Goal: Communication & Community: Answer question/provide support

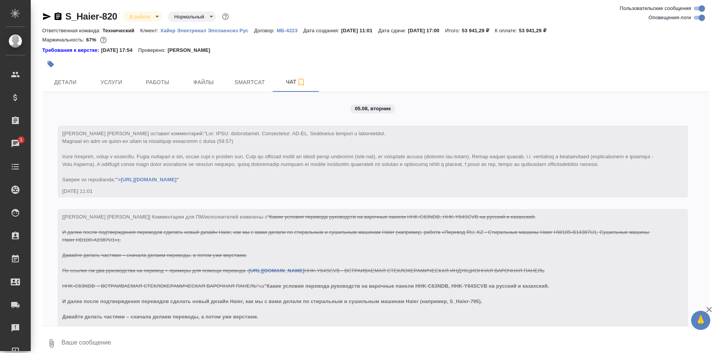
scroll to position [18445, 0]
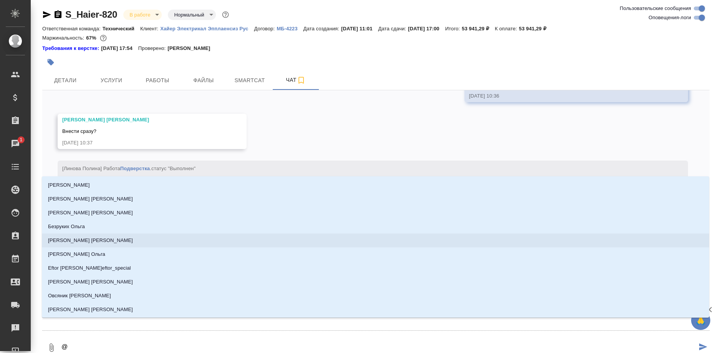
type textarea "@м"
type input "м"
type textarea "@ма"
type input "ма"
type textarea "@мал"
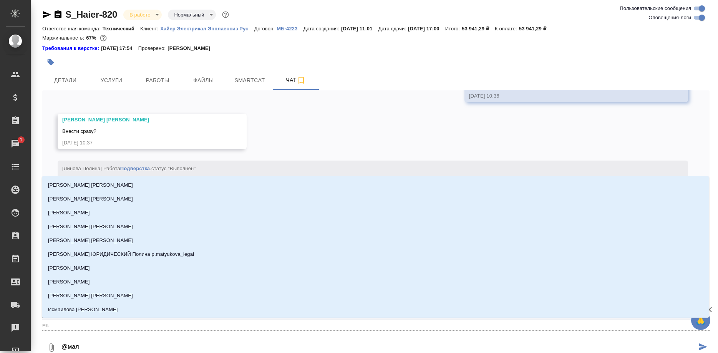
type input "мал"
type textarea "@мало"
type input "мало"
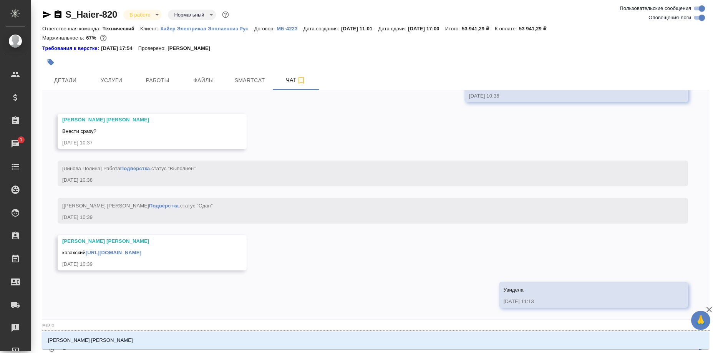
type textarea "@малоф"
type input "малоф"
type textarea "@малофе"
type input "малофе"
type textarea "@малофее"
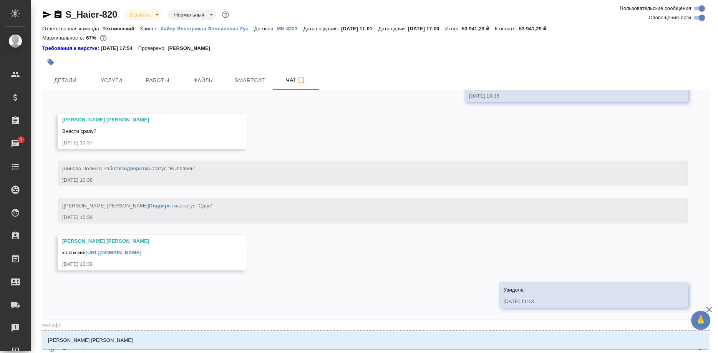
type input "малофее"
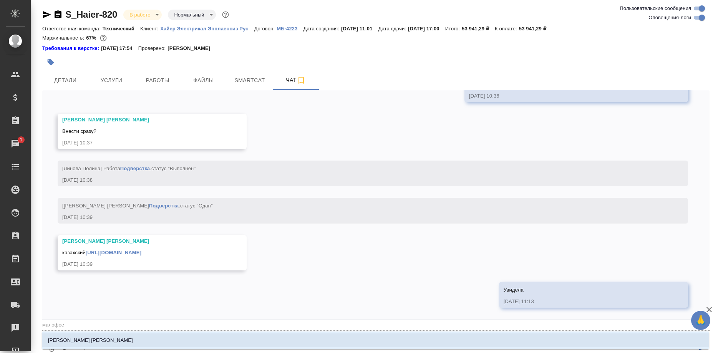
click at [104, 339] on li "Малофеева Екатерина" at bounding box center [375, 340] width 667 height 14
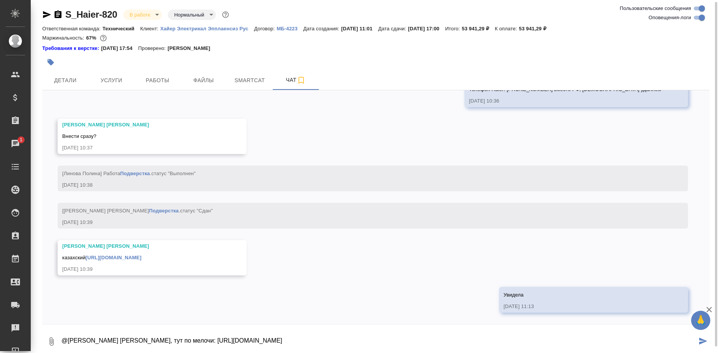
type textarea "@Малофеева Екатерина, тут по мелочи: https://drive.awatera.com/s/XKbSHfNABiQ25i7"
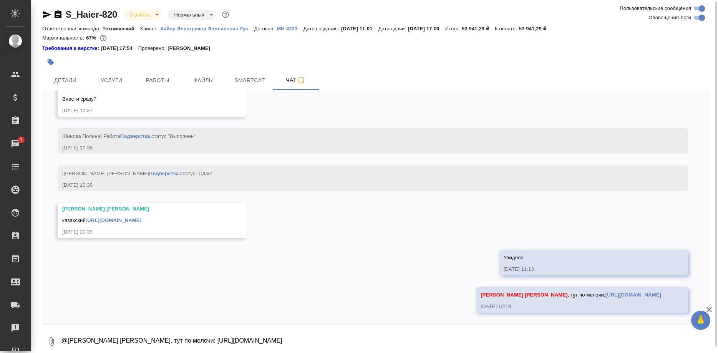
scroll to position [18482, 0]
click at [162, 81] on span "Работы" at bounding box center [157, 81] width 37 height 10
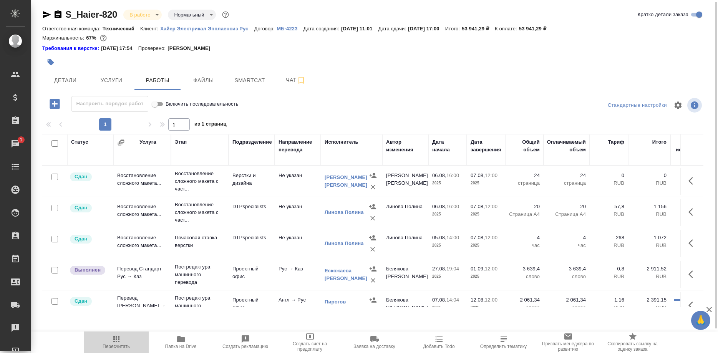
click at [119, 347] on span "Пересчитать" at bounding box center [116, 346] width 27 height 5
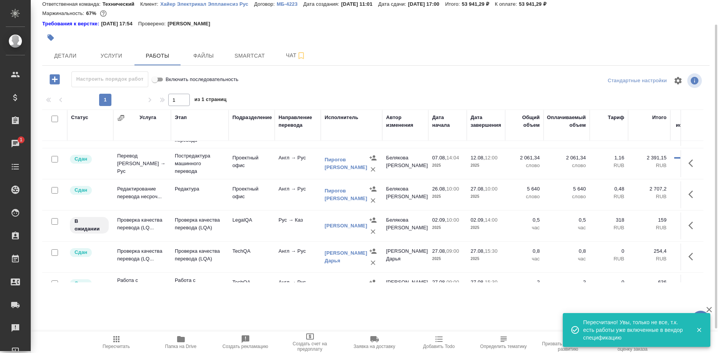
scroll to position [157, 0]
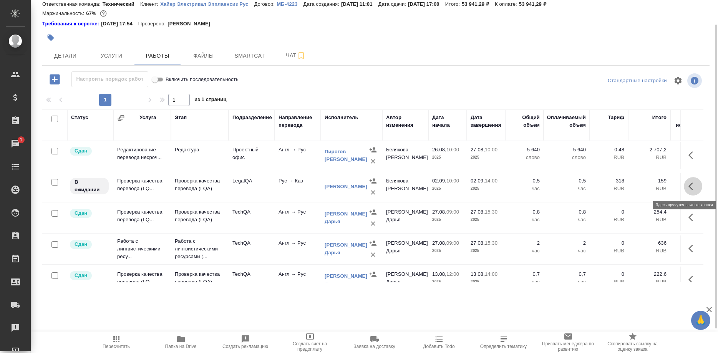
click at [685, 184] on button "button" at bounding box center [693, 186] width 18 height 18
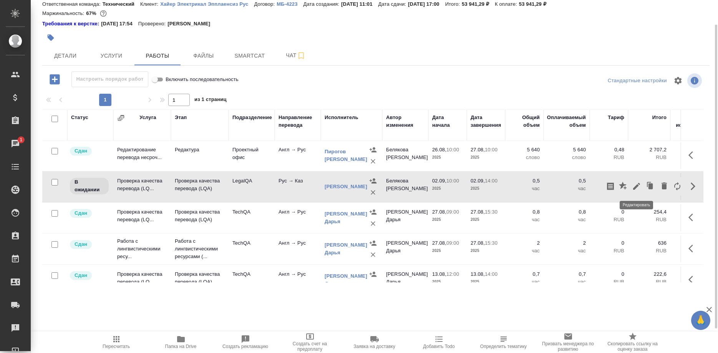
click at [636, 184] on icon "button" at bounding box center [636, 186] width 9 height 9
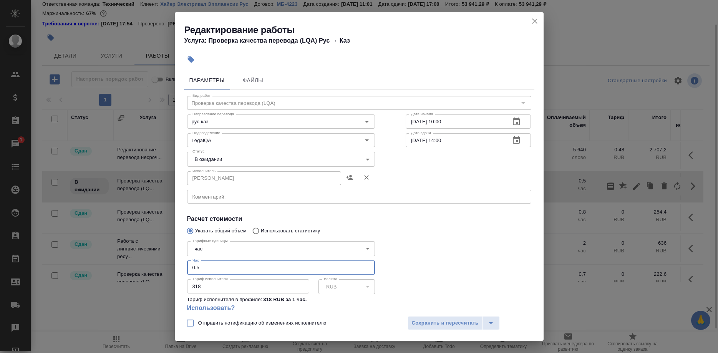
drag, startPoint x: 214, startPoint y: 257, endPoint x: 163, endPoint y: 261, distance: 51.2
click at [187, 261] on input "0.5" at bounding box center [281, 268] width 188 height 14
type input "1"
click at [250, 157] on body "🙏 .cls-1 fill:#fff; AWATERA Shirina Sabina Клиенты Спецификации Заказы 1 Чаты T…" at bounding box center [359, 176] width 718 height 353
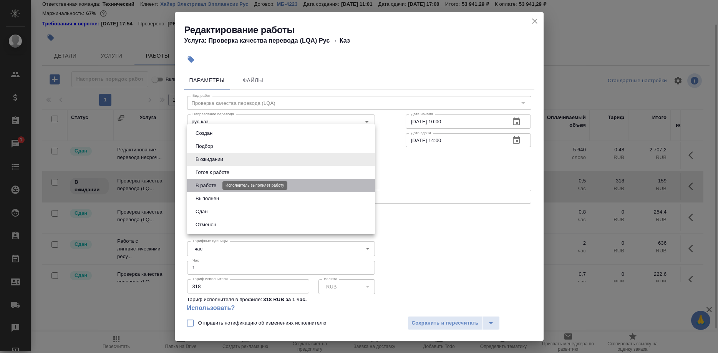
click at [209, 183] on button "В работе" at bounding box center [205, 185] width 25 height 8
type input "inProgress"
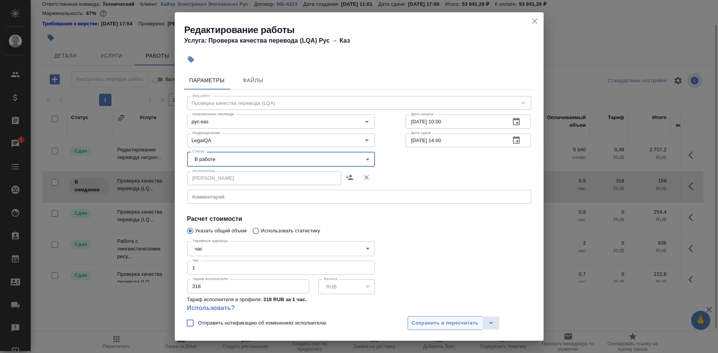
click at [434, 322] on span "Сохранить и пересчитать" at bounding box center [445, 323] width 67 height 9
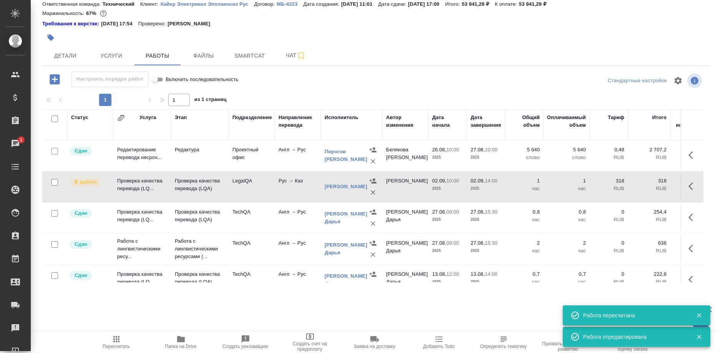
scroll to position [196, 0]
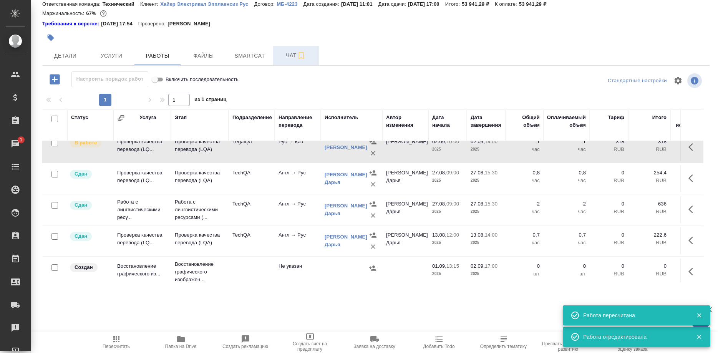
click at [283, 56] on span "Чат" at bounding box center [295, 56] width 37 height 10
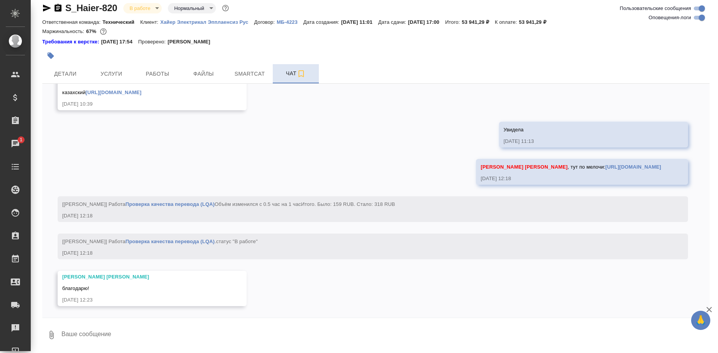
scroll to position [18611, 0]
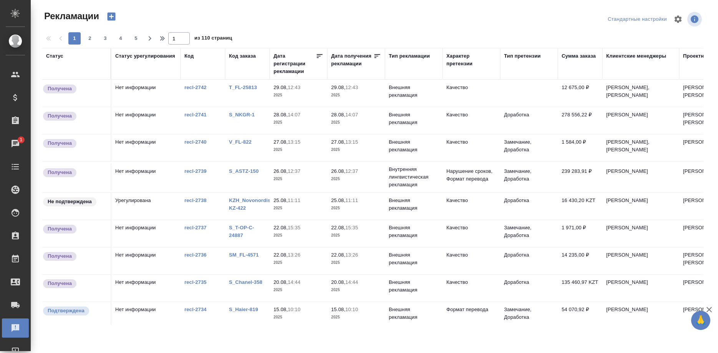
scroll to position [235, 42]
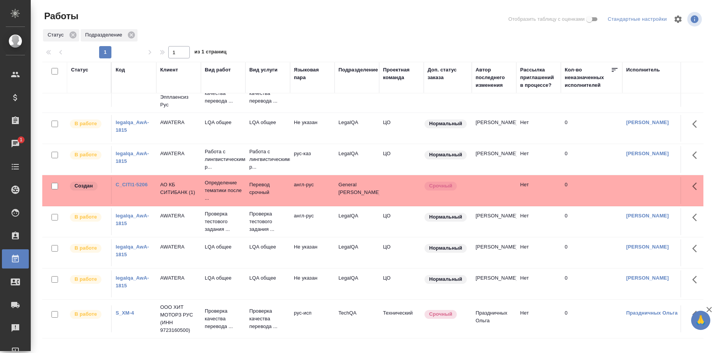
scroll to position [120, 0]
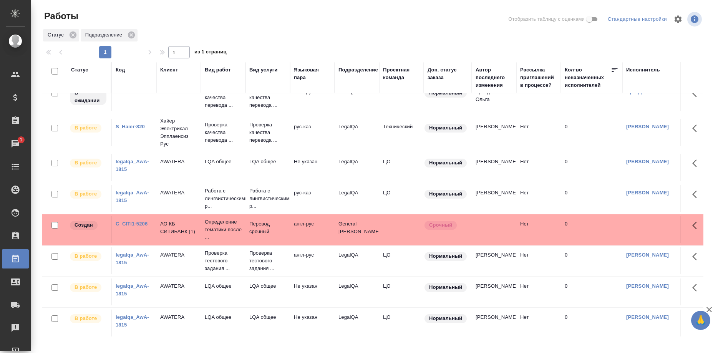
click at [273, 332] on td "LQA общее" at bounding box center [267, 323] width 45 height 27
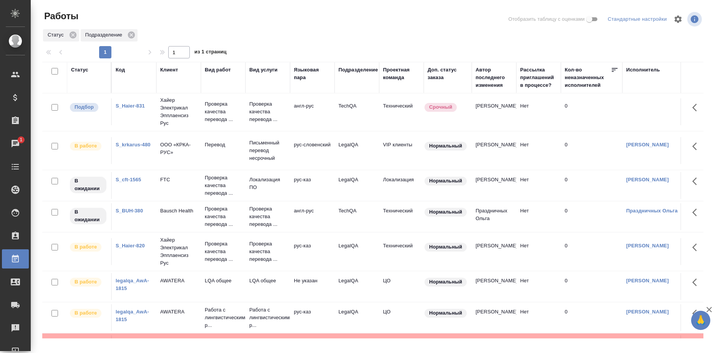
scroll to position [0, 0]
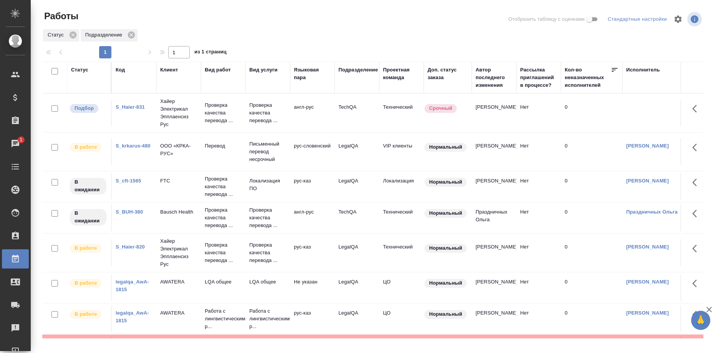
click at [131, 182] on link "S_cft-1565" at bounding box center [128, 181] width 25 height 6
click at [137, 245] on link "S_Haier-820" at bounding box center [130, 247] width 29 height 6
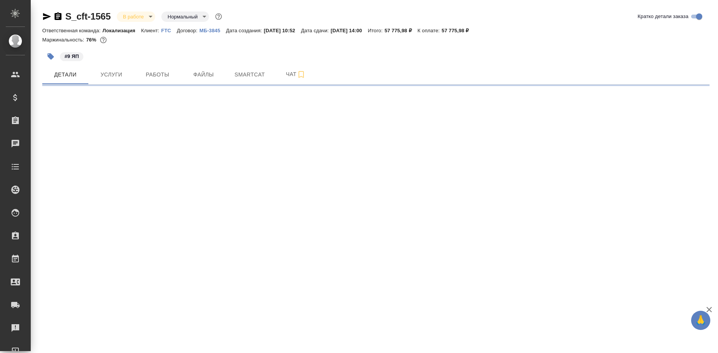
select select "RU"
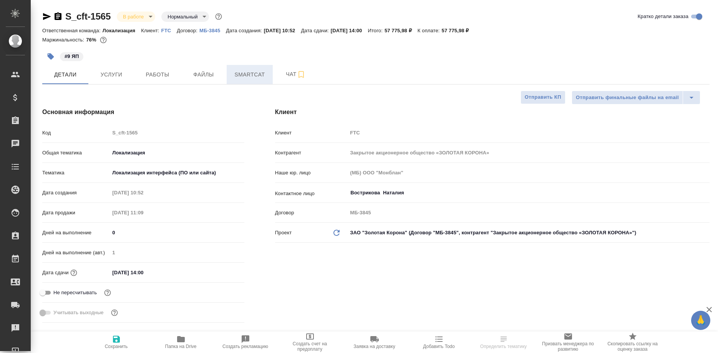
type textarea "x"
click at [249, 75] on span "Smartcat" at bounding box center [249, 75] width 37 height 10
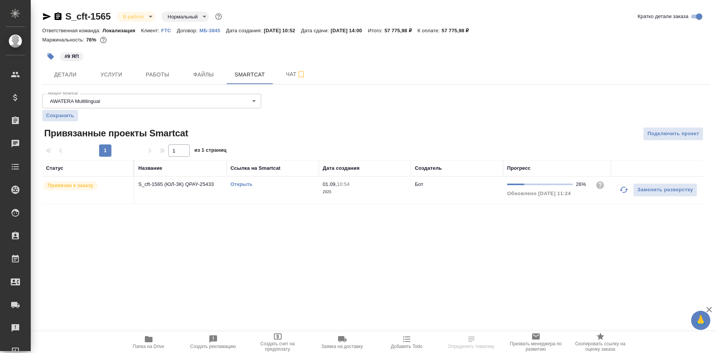
click at [237, 184] on link "Открыть" at bounding box center [241, 184] width 22 height 6
click at [242, 185] on link "Открыть" at bounding box center [241, 184] width 22 height 6
click at [236, 182] on td "Открыть" at bounding box center [273, 190] width 92 height 27
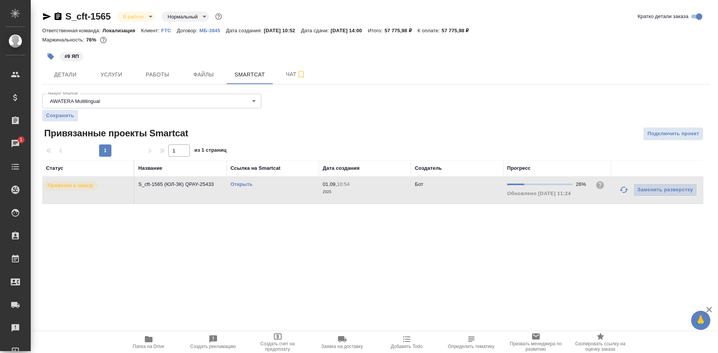
click at [236, 182] on link "Открыть" at bounding box center [241, 184] width 22 height 6
click at [237, 185] on link "Открыть" at bounding box center [241, 184] width 22 height 6
click at [234, 183] on link "Открыть" at bounding box center [241, 184] width 22 height 6
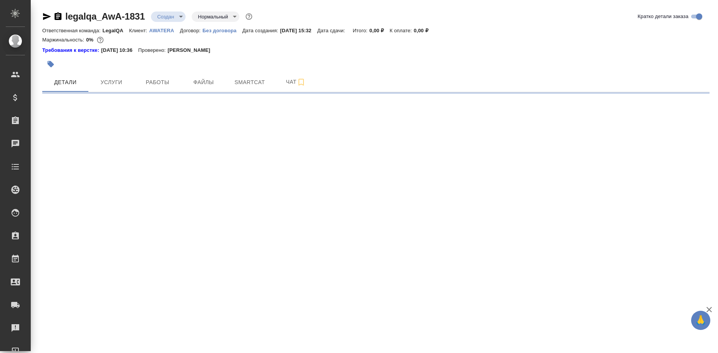
click at [45, 15] on icon "button" at bounding box center [47, 16] width 8 height 7
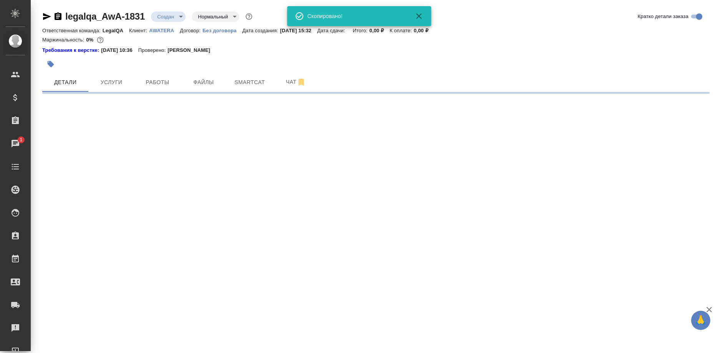
select select "RU"
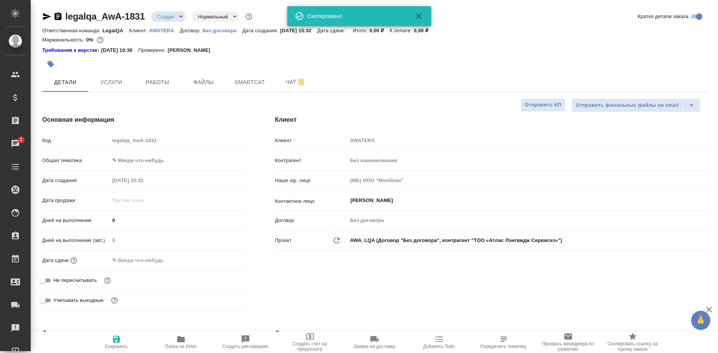
type textarea "x"
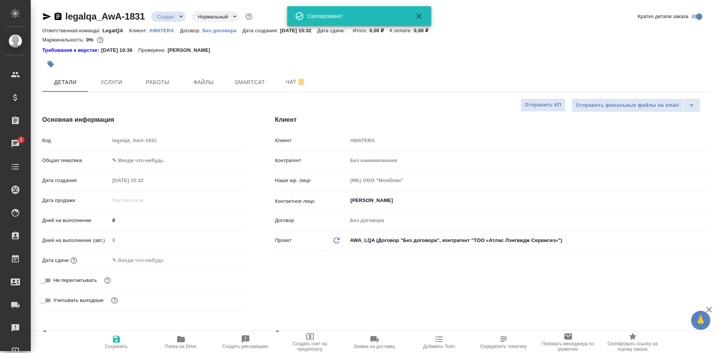
type textarea "x"
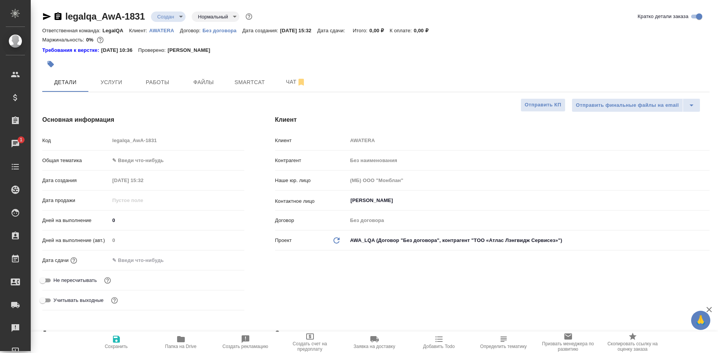
type textarea "x"
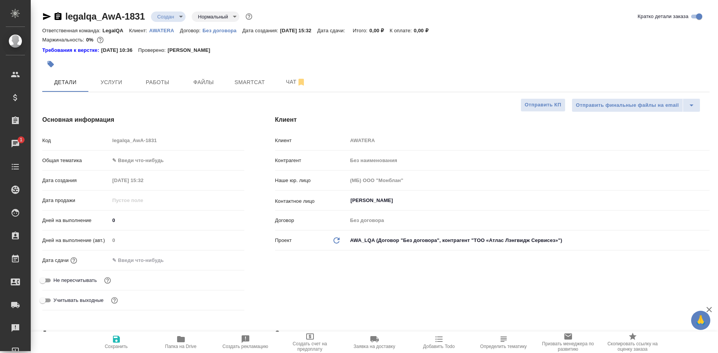
type textarea "x"
click at [163, 85] on span "Работы" at bounding box center [157, 83] width 37 height 10
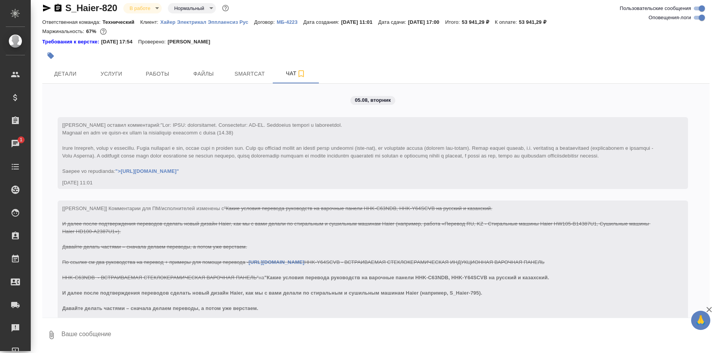
scroll to position [18611, 0]
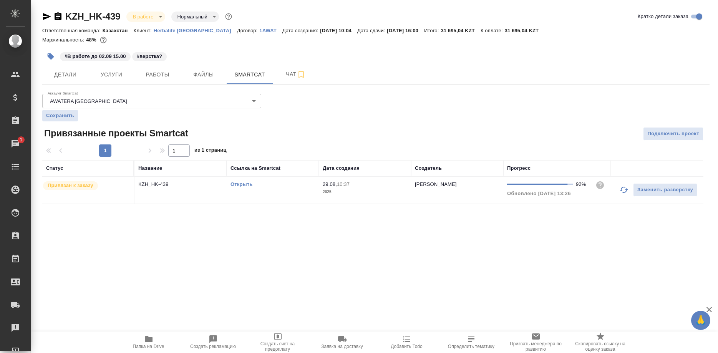
click at [243, 183] on link "Открыть" at bounding box center [241, 184] width 22 height 6
click at [616, 188] on button "button" at bounding box center [623, 190] width 18 height 18
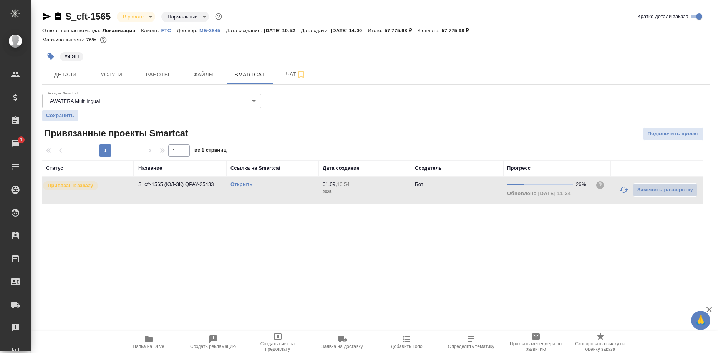
click at [146, 76] on span "Работы" at bounding box center [157, 75] width 37 height 10
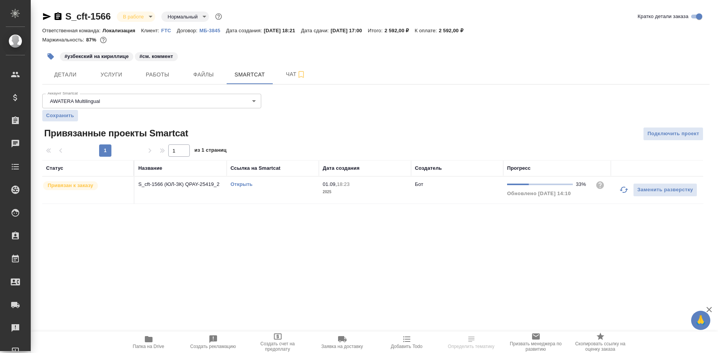
click at [248, 183] on link "Открыть" at bounding box center [241, 184] width 22 height 6
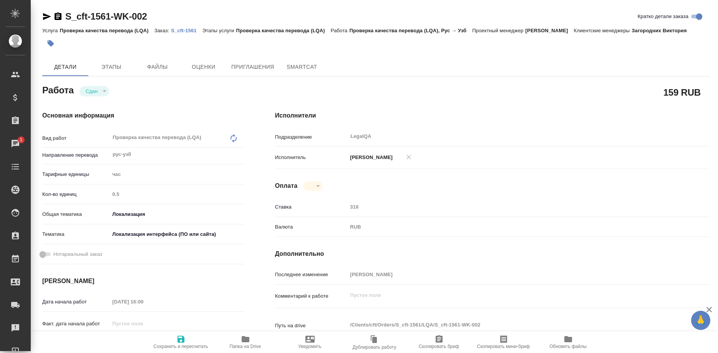
type textarea "x"
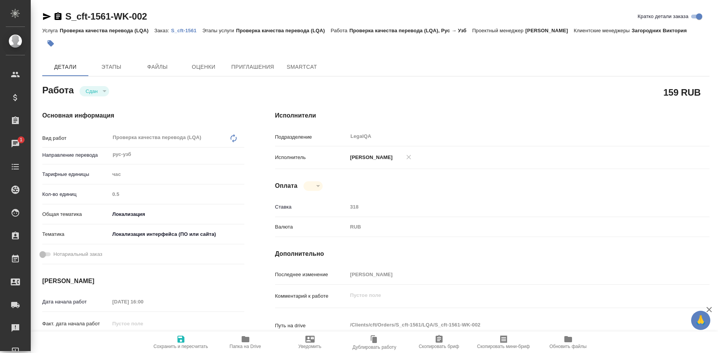
type textarea "x"
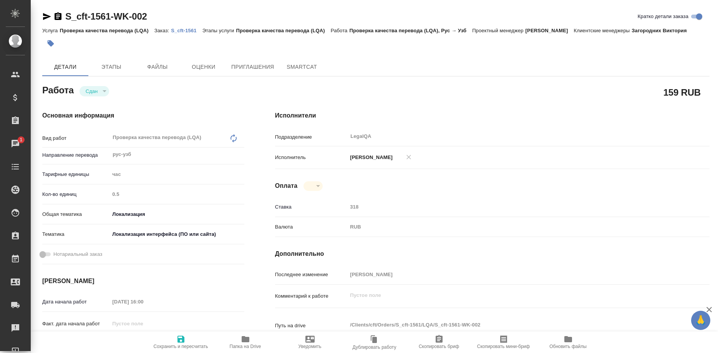
type textarea "x"
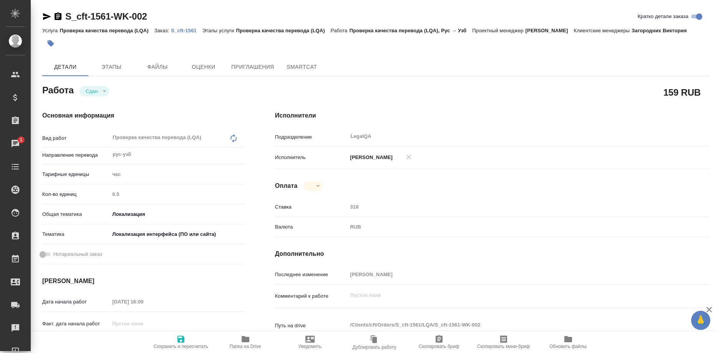
type textarea "x"
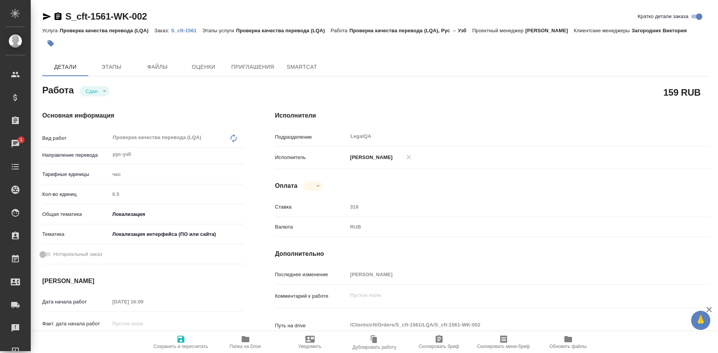
type textarea "x"
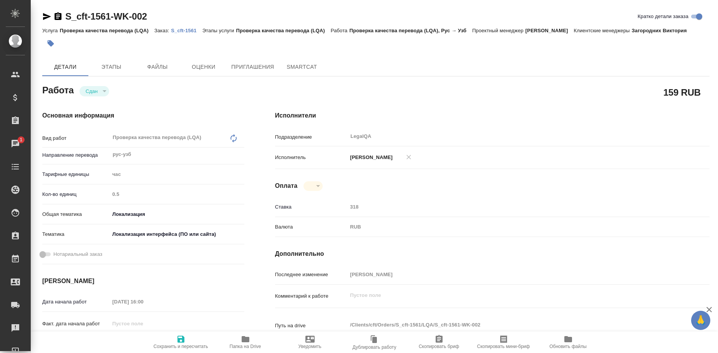
type textarea "x"
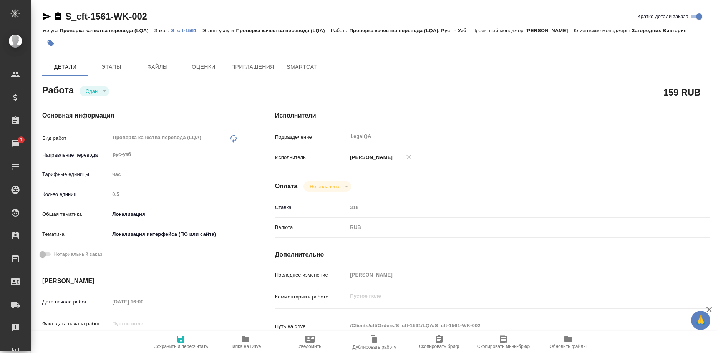
type input "closed"
type textarea "Проверка качества перевода (LQA)"
type textarea "x"
type input "рус-узб"
type input "5a8b1489cc6b4906c91bfd93"
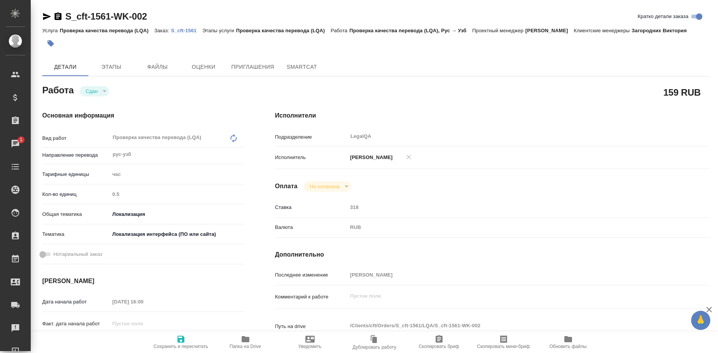
type input "0.5"
type input "local"
type input "5a8b8b956a9677013d343e0d"
type input "29.08.2025 16:00"
type input "01.09.2025 15:00"
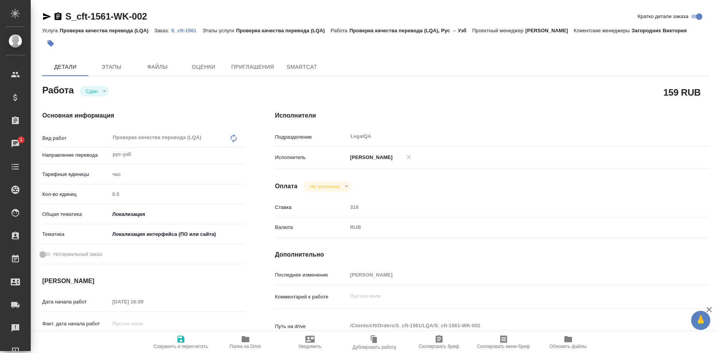
type input "01.09.2025 11:32"
type input "[DATE] 16:00"
type input "LegalQA"
type input "notPayed"
type input "318"
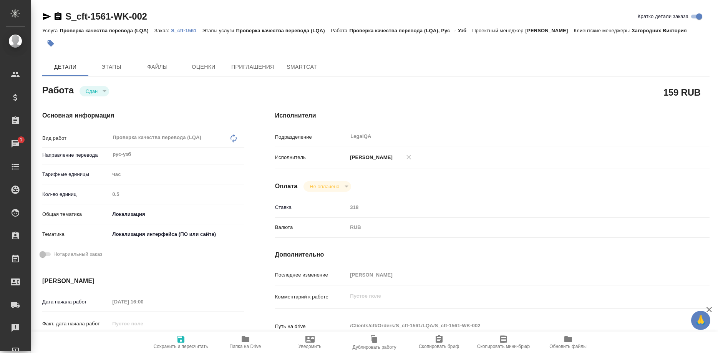
type input "RUB"
type input "Ширина Сабина"
type textarea "x"
type textarea "/Clients/cft/Orders/S_cft-1561/LQA/S_cft-1561-WK-002"
type textarea "x"
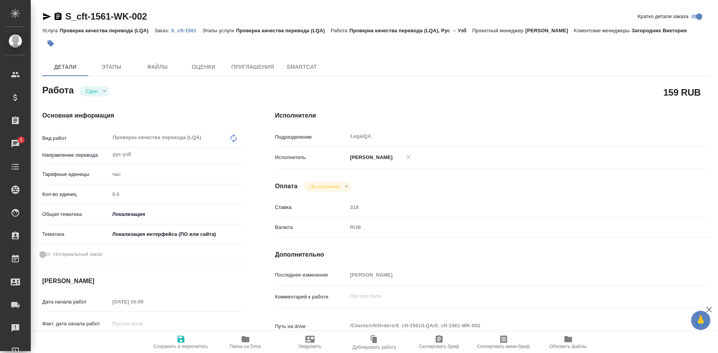
type input "S_cft-1561"
type input "Проверка качества перевода (LQA)"
type input "Загородних Виктория"
type input "/Clients/cft/Orders/S_cft-1561"
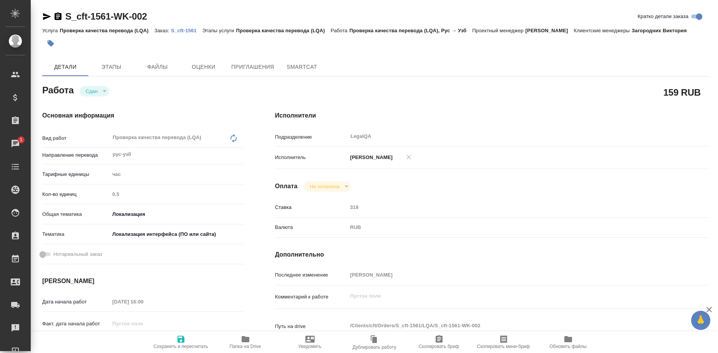
type textarea "x"
type textarea "Очень важный и срочный проект. Если необходимо больше времени, то готовы ждать.…"
type textarea "x"
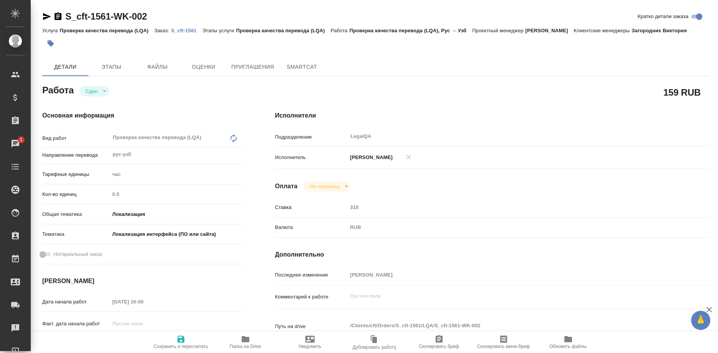
type textarea "x"
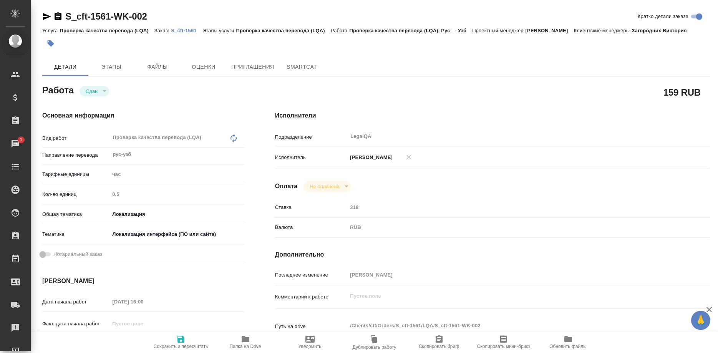
type textarea "x"
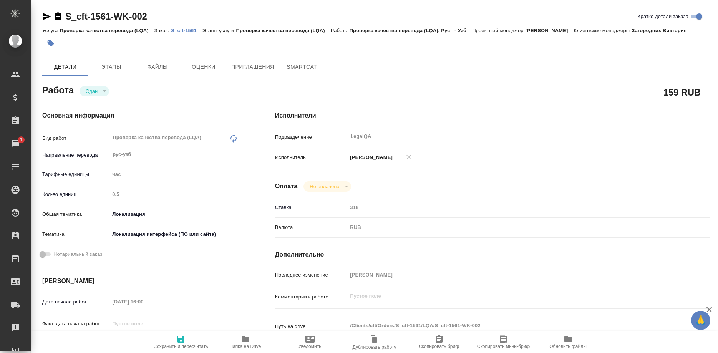
type textarea "x"
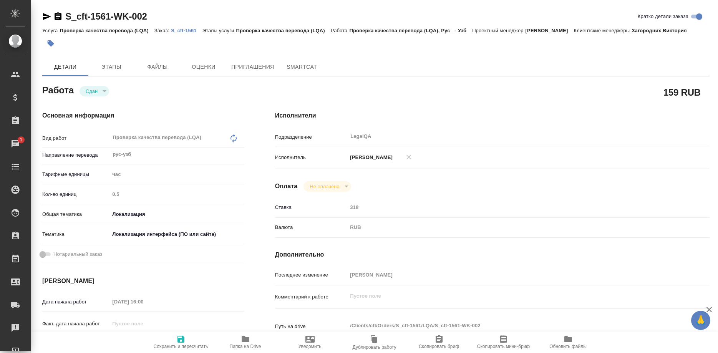
type textarea "x"
click at [182, 30] on p "S_cft-1561" at bounding box center [186, 31] width 31 height 6
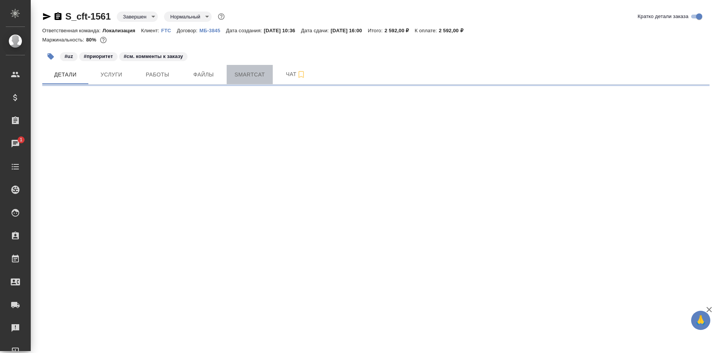
click at [236, 73] on span "Smartcat" at bounding box center [249, 75] width 37 height 10
select select "RU"
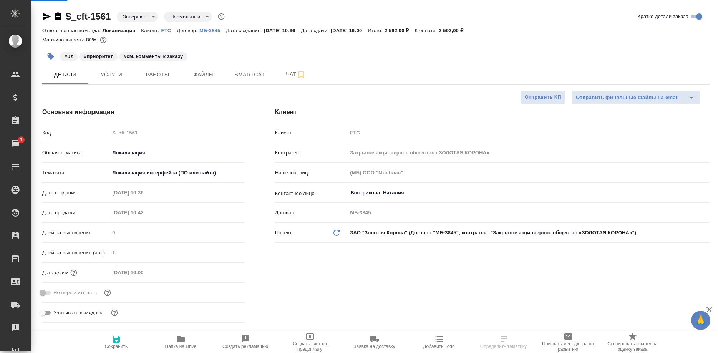
type textarea "x"
click at [255, 74] on span "Smartcat" at bounding box center [249, 75] width 37 height 10
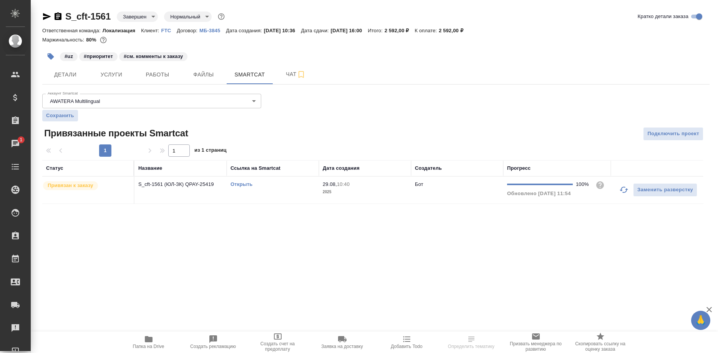
click at [243, 185] on link "Открыть" at bounding box center [241, 184] width 22 height 6
